Goal: Book appointment/travel/reservation

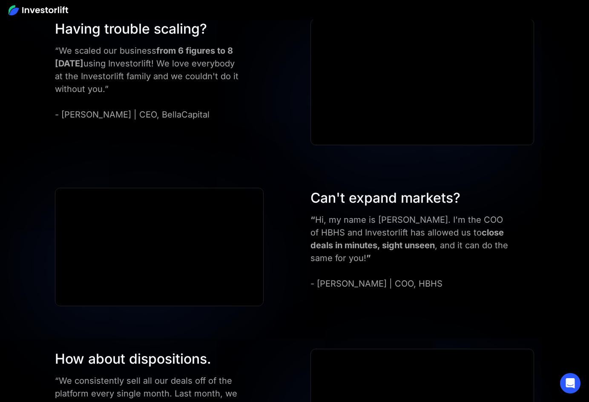
scroll to position [2680, 0]
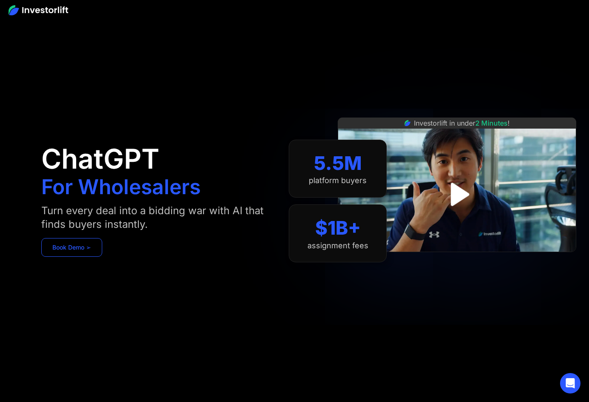
click at [53, 242] on link "Book Demo ➢" at bounding box center [71, 247] width 61 height 19
